Goal: Task Accomplishment & Management: Manage account settings

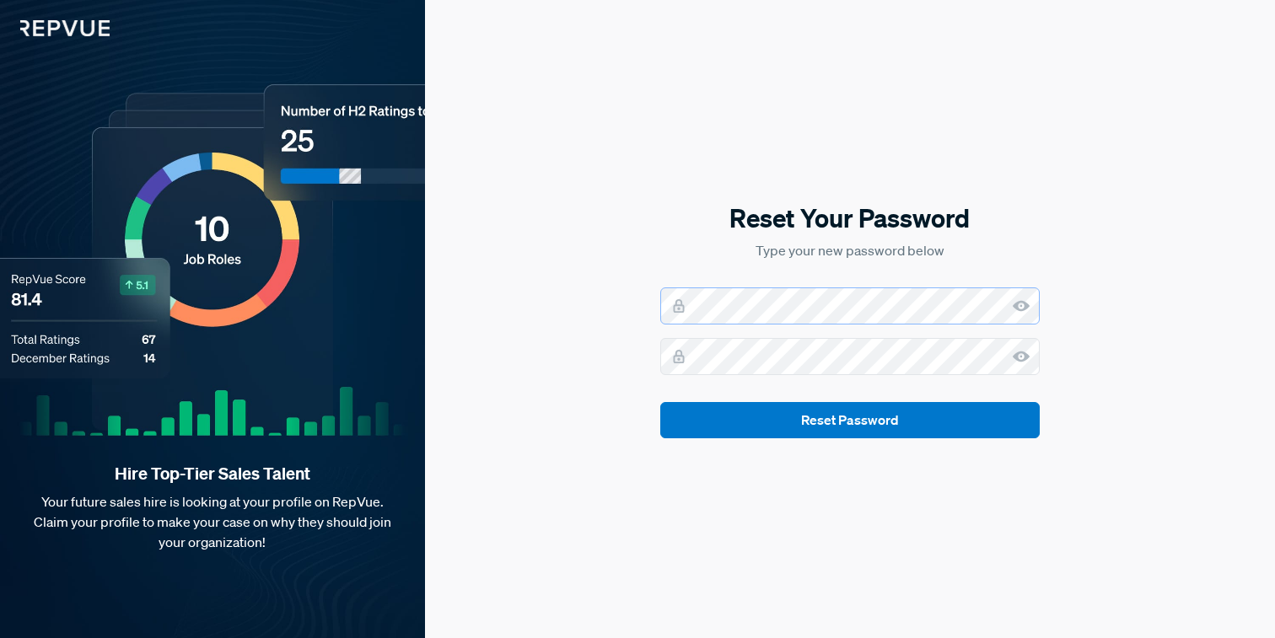
click at [0, 637] on com-1password-button at bounding box center [0, 638] width 0 height 0
click at [677, 301] on div at bounding box center [849, 305] width 379 height 37
click at [1025, 305] on use at bounding box center [1021, 305] width 17 height 11
click at [648, 305] on div "Reset Your Password Type your new password below Reset Password" at bounding box center [850, 319] width 850 height 638
click at [621, 438] on div "Reset Your Password Type your new password below Reset Password" at bounding box center [850, 319] width 850 height 638
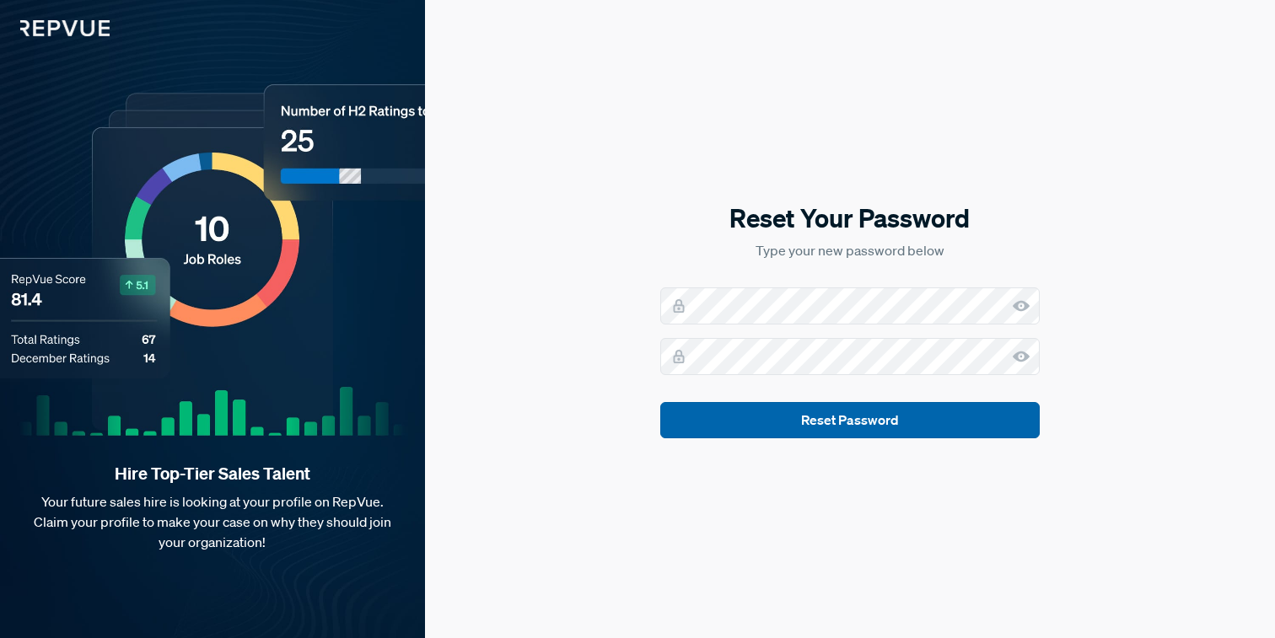
click at [862, 412] on button "Reset Password" at bounding box center [849, 420] width 379 height 36
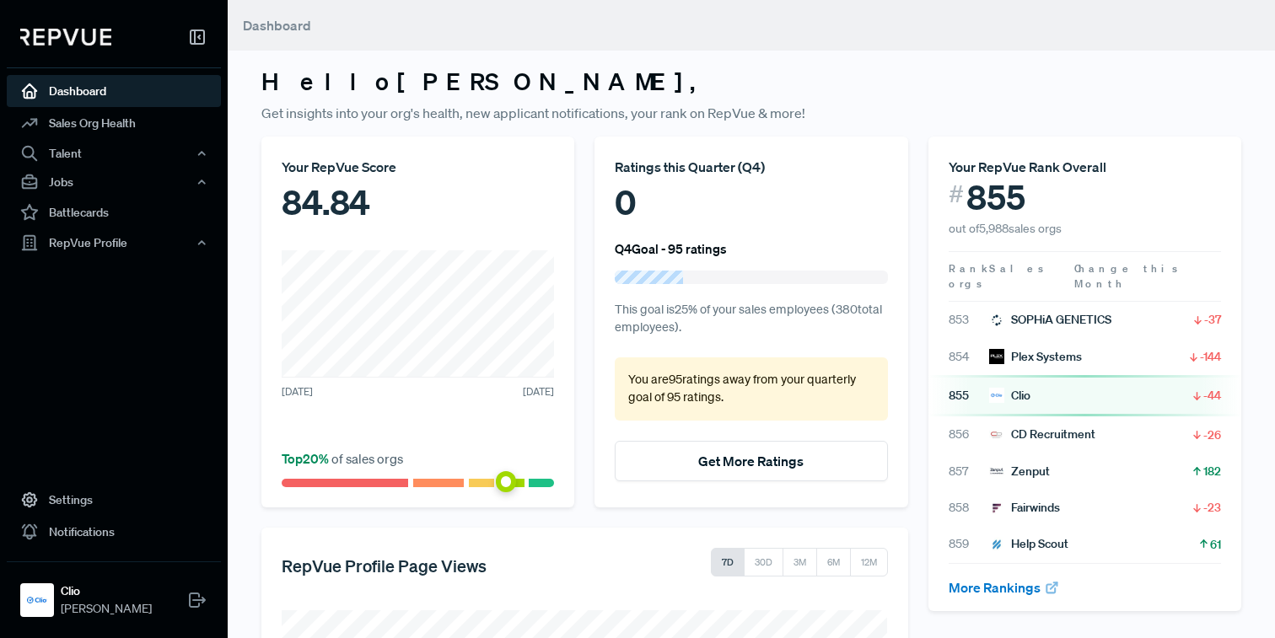
click at [632, 63] on div "Hello [PERSON_NAME] , Get insights into your org's health, new applicant notifi…" at bounding box center [751, 480] width 1047 height 960
